Goal: Task Accomplishment & Management: Manage account settings

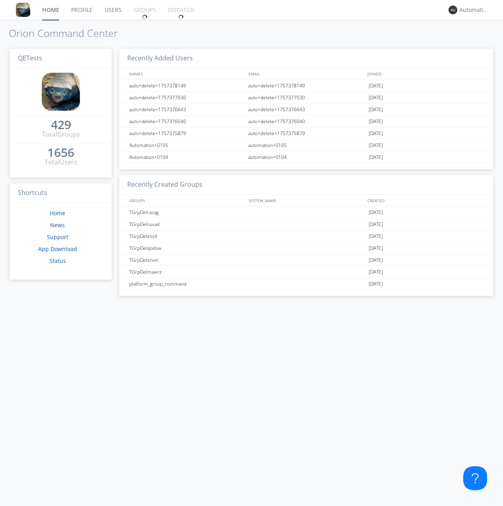
click at [144, 10] on link "Groups" at bounding box center [145, 10] width 34 height 20
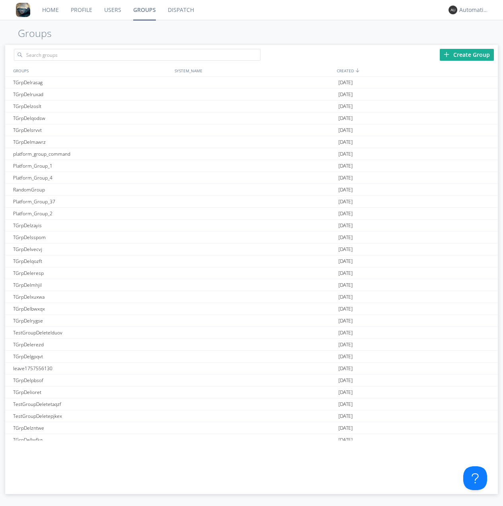
click at [467, 54] on div "Create Group" at bounding box center [467, 55] width 54 height 12
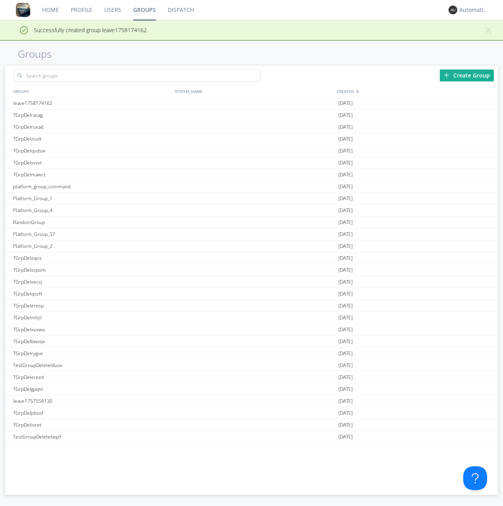
click at [144, 10] on link "Groups" at bounding box center [144, 10] width 35 height 20
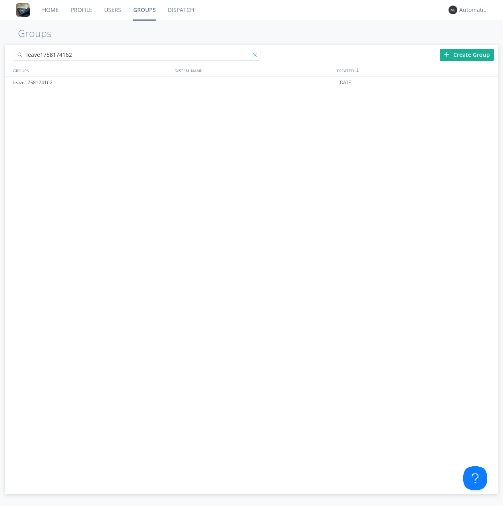
type input "leave1758174162"
click at [256, 56] on div at bounding box center [256, 56] width 8 height 8
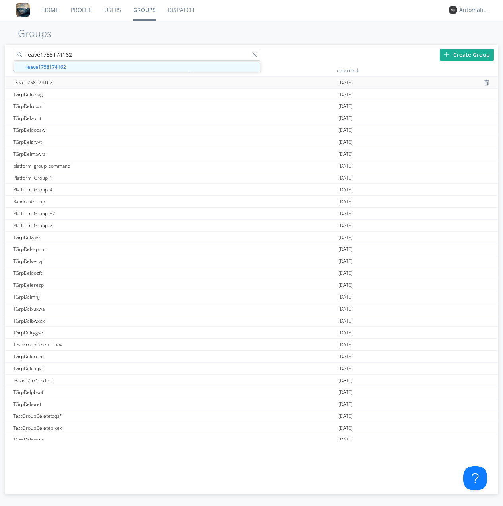
type input "leave1758174162"
click at [91, 82] on div "leave1758174162" at bounding box center [91, 83] width 161 height 12
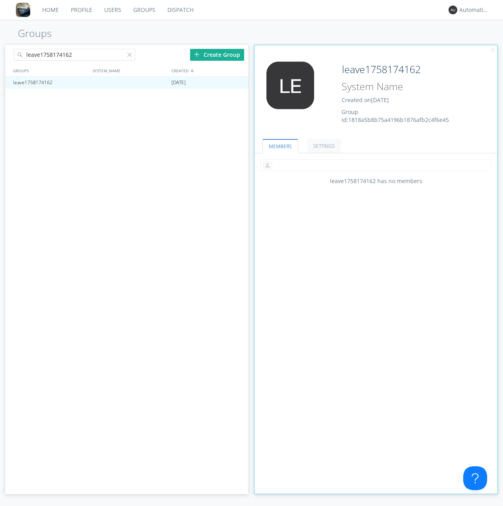
click at [376, 165] on input "text" at bounding box center [375, 165] width 231 height 12
type input "automation+0102"
click at [374, 165] on input "text" at bounding box center [375, 165] width 231 height 12
type input "automation+0103"
click at [374, 165] on input "text" at bounding box center [375, 165] width 231 height 12
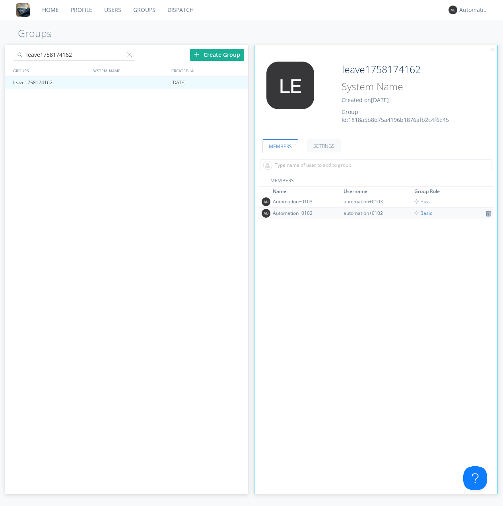
click at [421, 213] on span "Basic" at bounding box center [423, 213] width 18 height 7
click at [238, 83] on div at bounding box center [238, 82] width 8 height 6
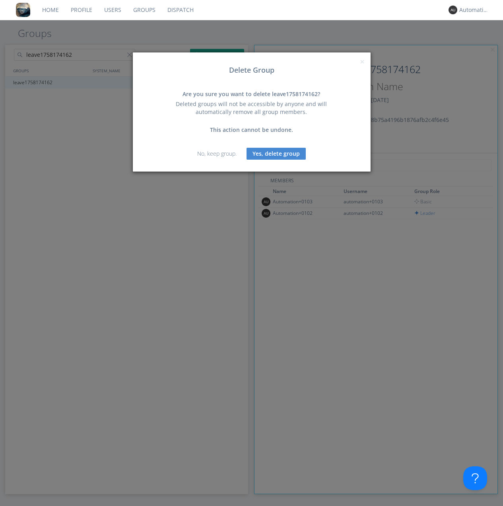
click at [276, 153] on button "Yes, delete group" at bounding box center [275, 154] width 59 height 12
